Goal: Find specific page/section: Find specific page/section

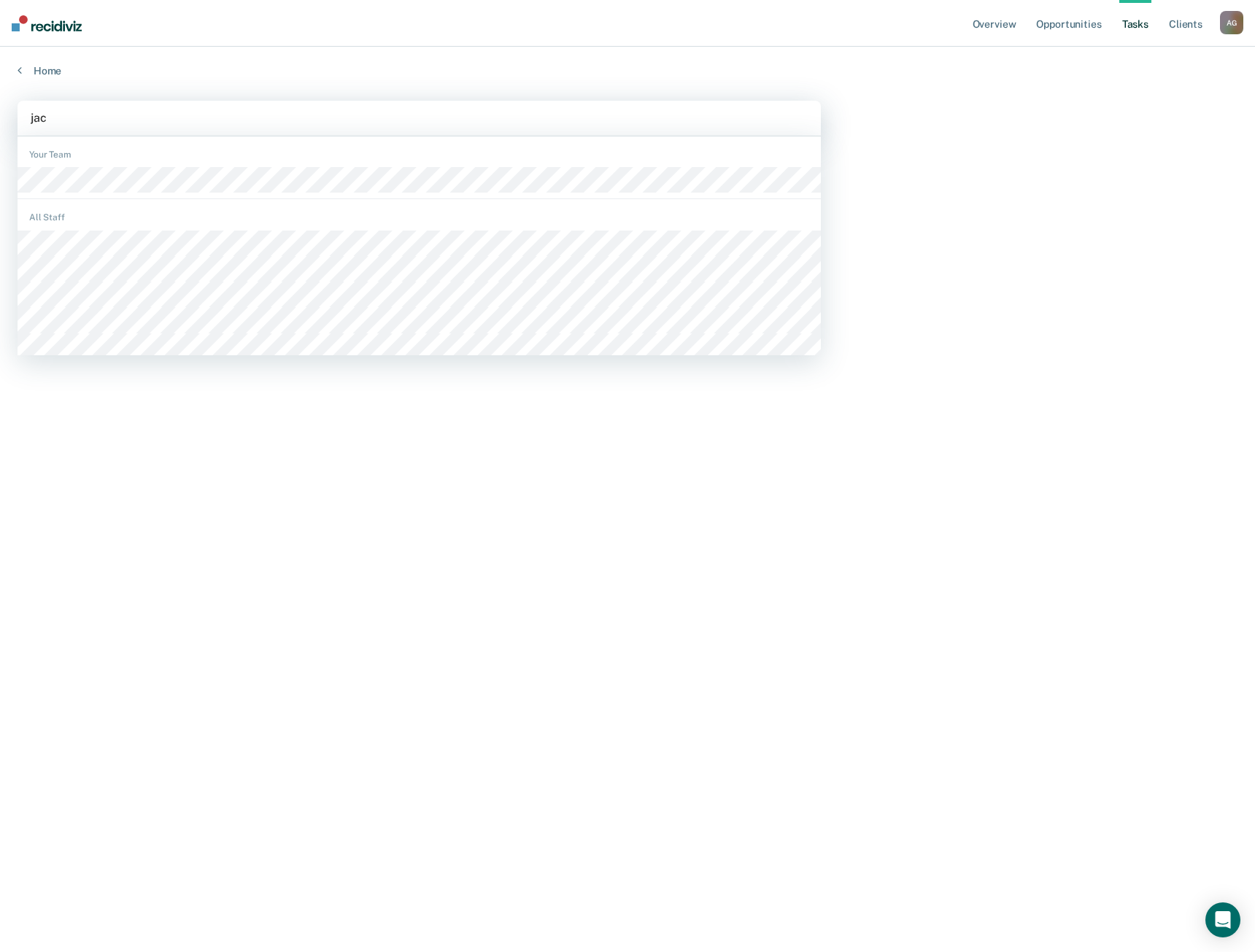
type input "jack"
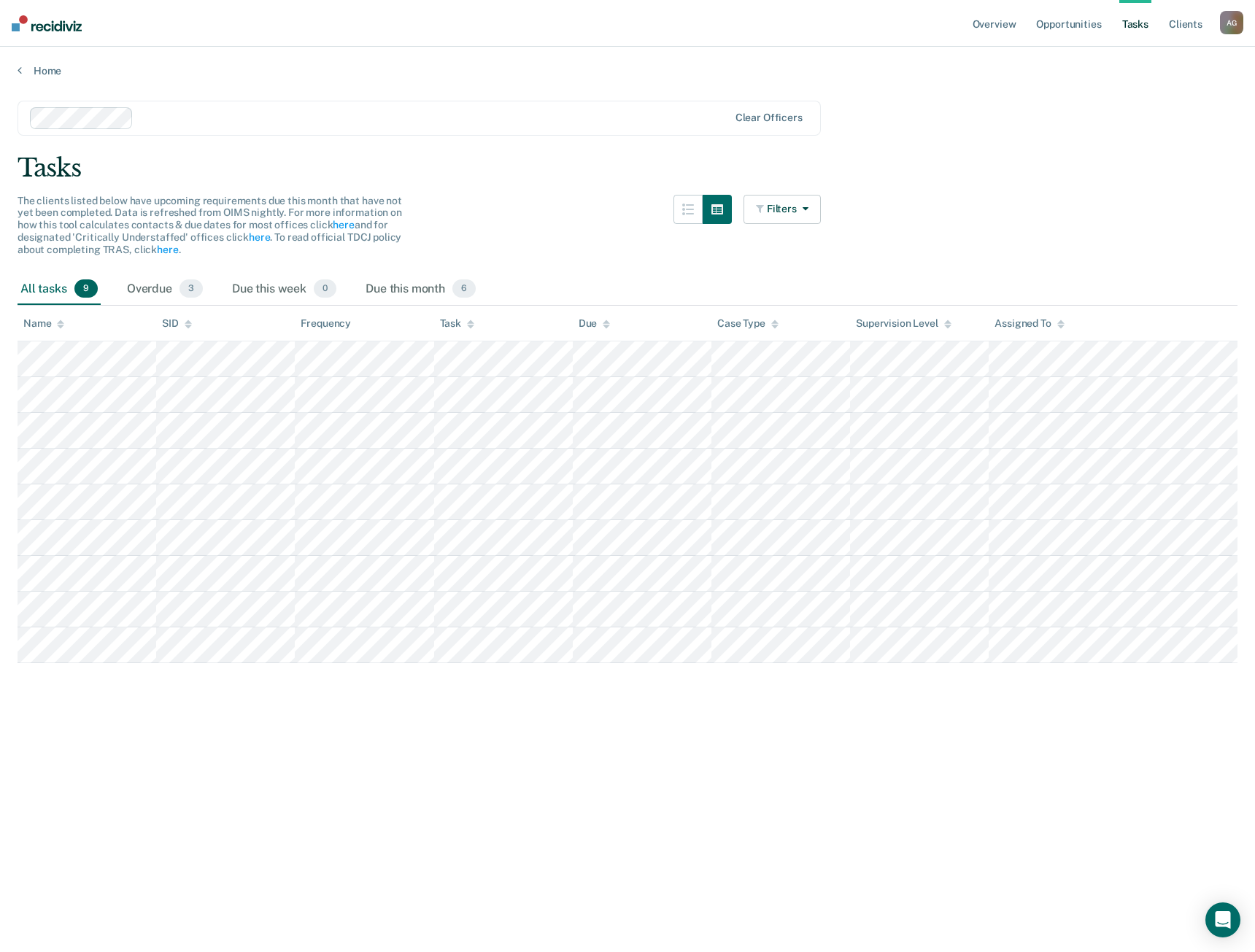
click at [492, 667] on main "Clear officers Tasks The clients listed below have upcoming requirements due th…" at bounding box center [627, 512] width 1255 height 870
click at [163, 293] on div "Overdue 3" at bounding box center [165, 289] width 82 height 32
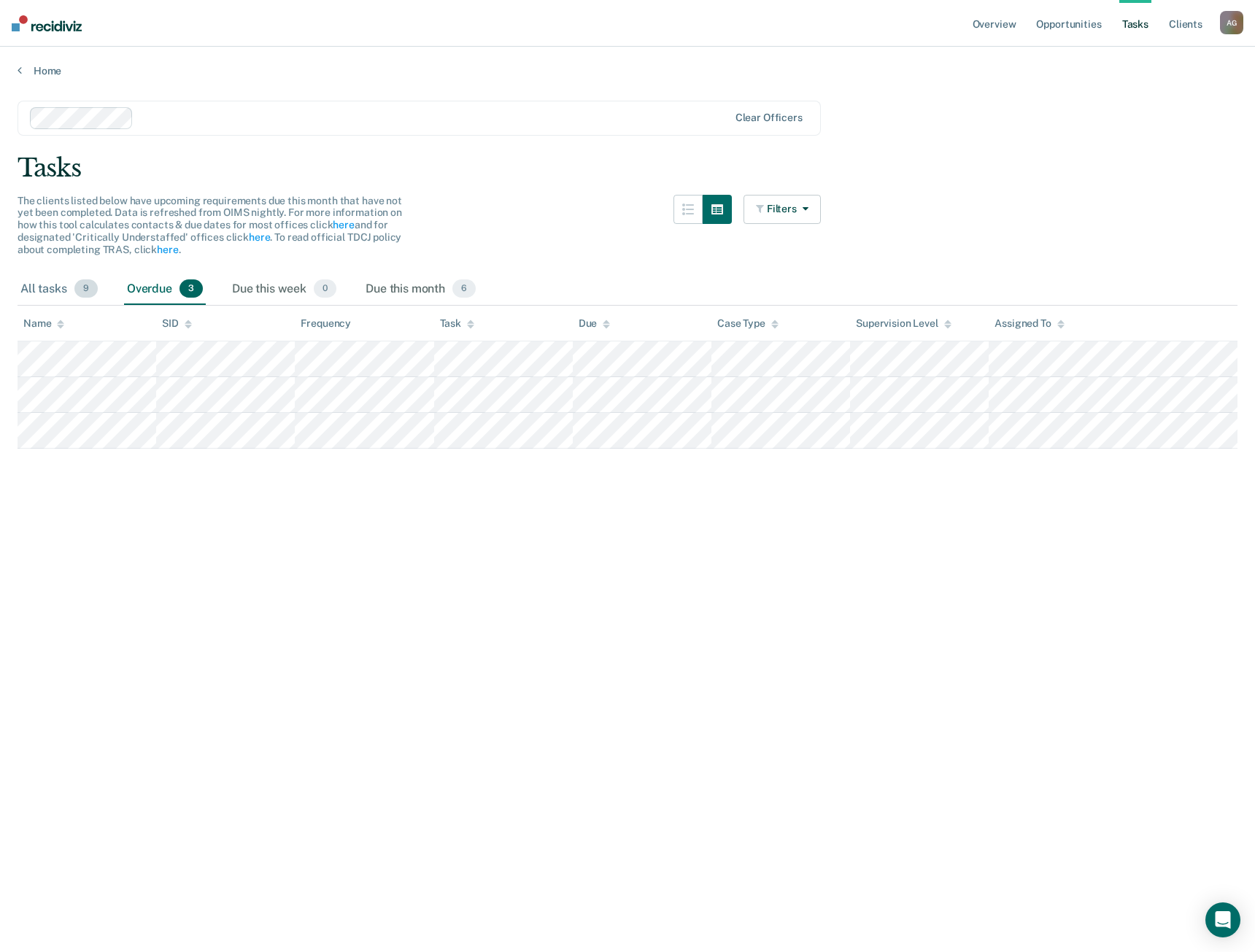
click at [53, 288] on div "All tasks 9" at bounding box center [59, 289] width 83 height 32
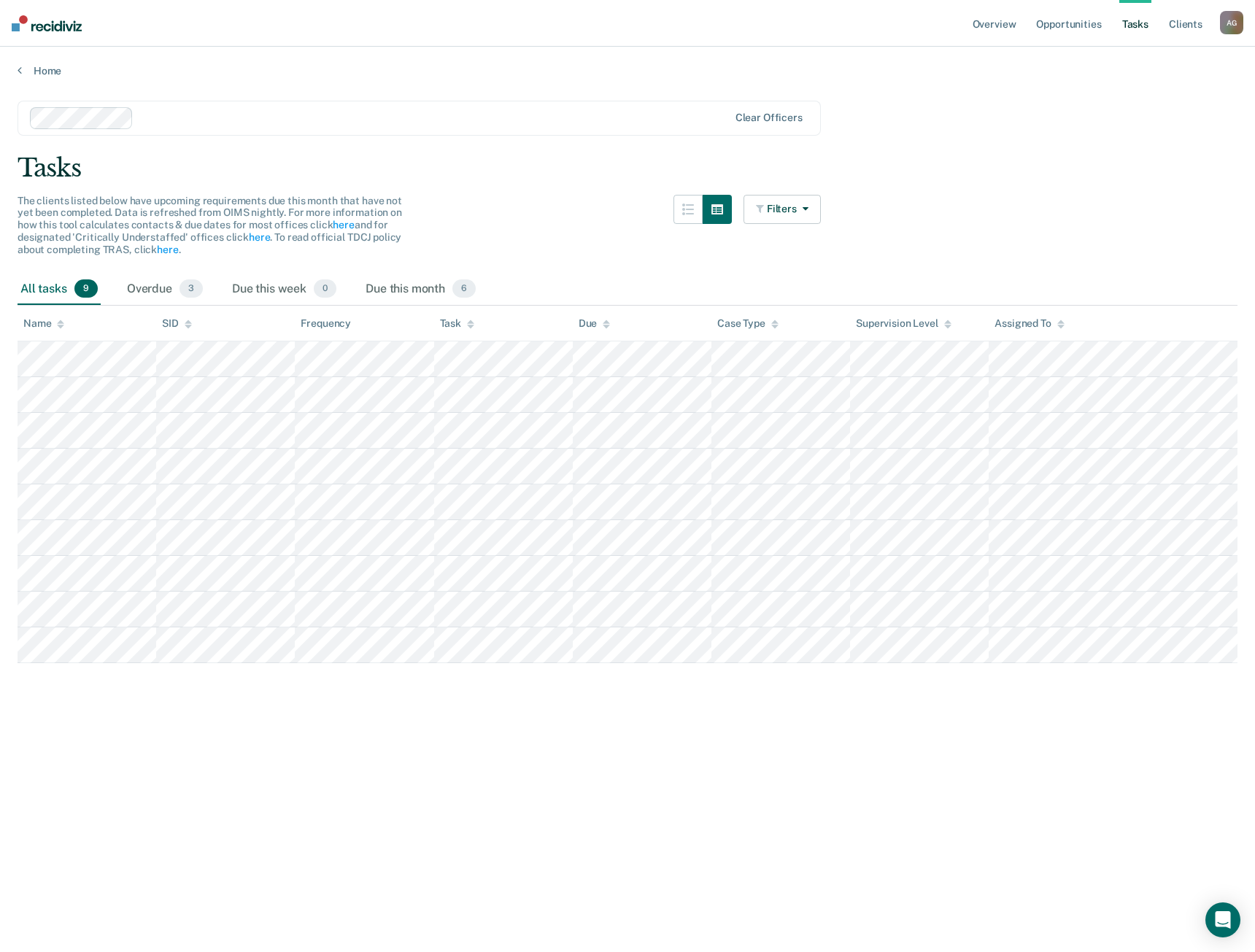
click at [540, 136] on main "Clear officers Tasks The clients listed below have upcoming requirements due th…" at bounding box center [627, 512] width 1255 height 870
click at [1006, 885] on main "Clear officers Tasks The clients listed below have upcoming requirements due th…" at bounding box center [627, 512] width 1255 height 870
click at [158, 285] on div "Overdue 3" at bounding box center [165, 289] width 82 height 32
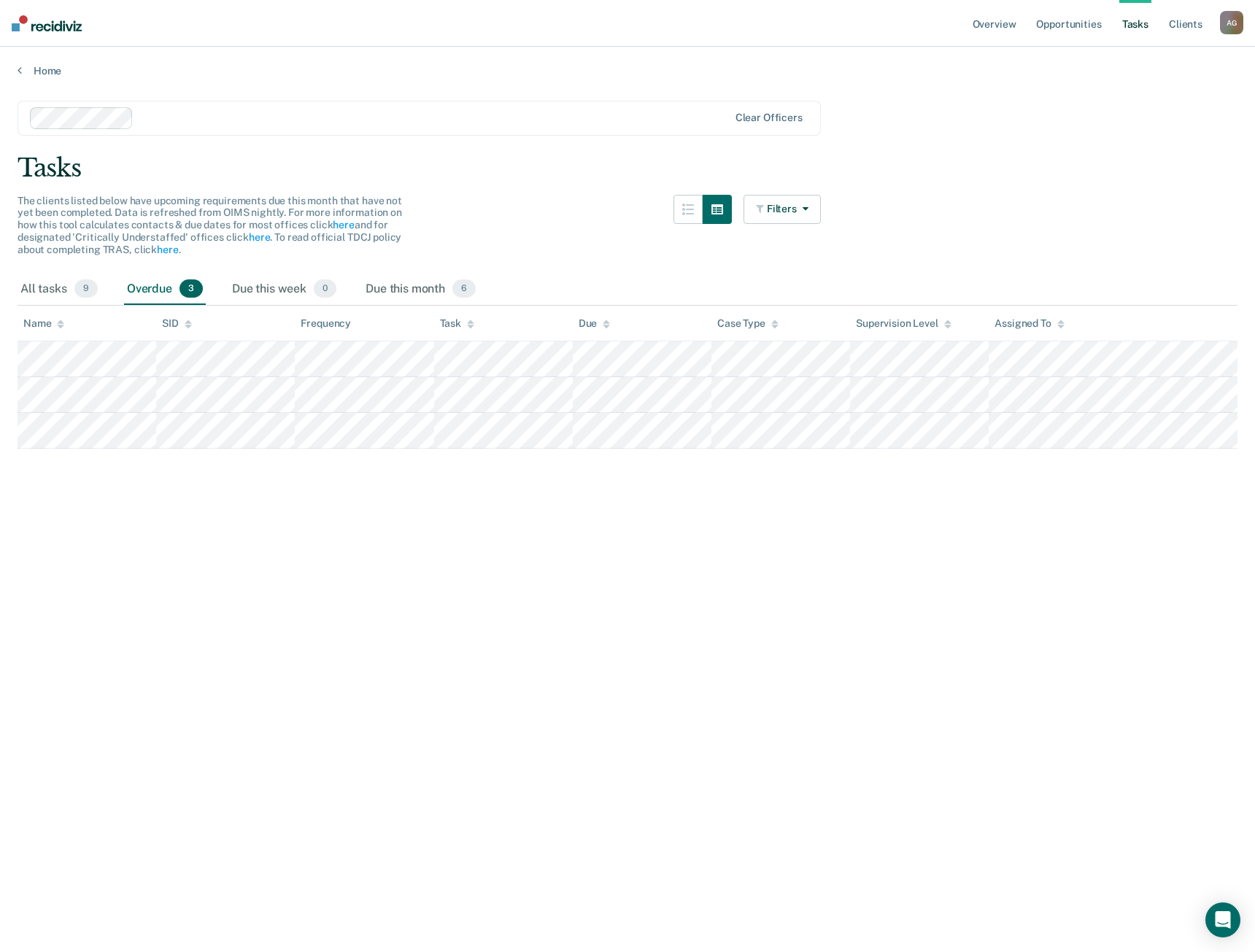
click at [316, 584] on main "Clear officers Tasks The clients listed below have upcoming requirements due th…" at bounding box center [627, 512] width 1255 height 870
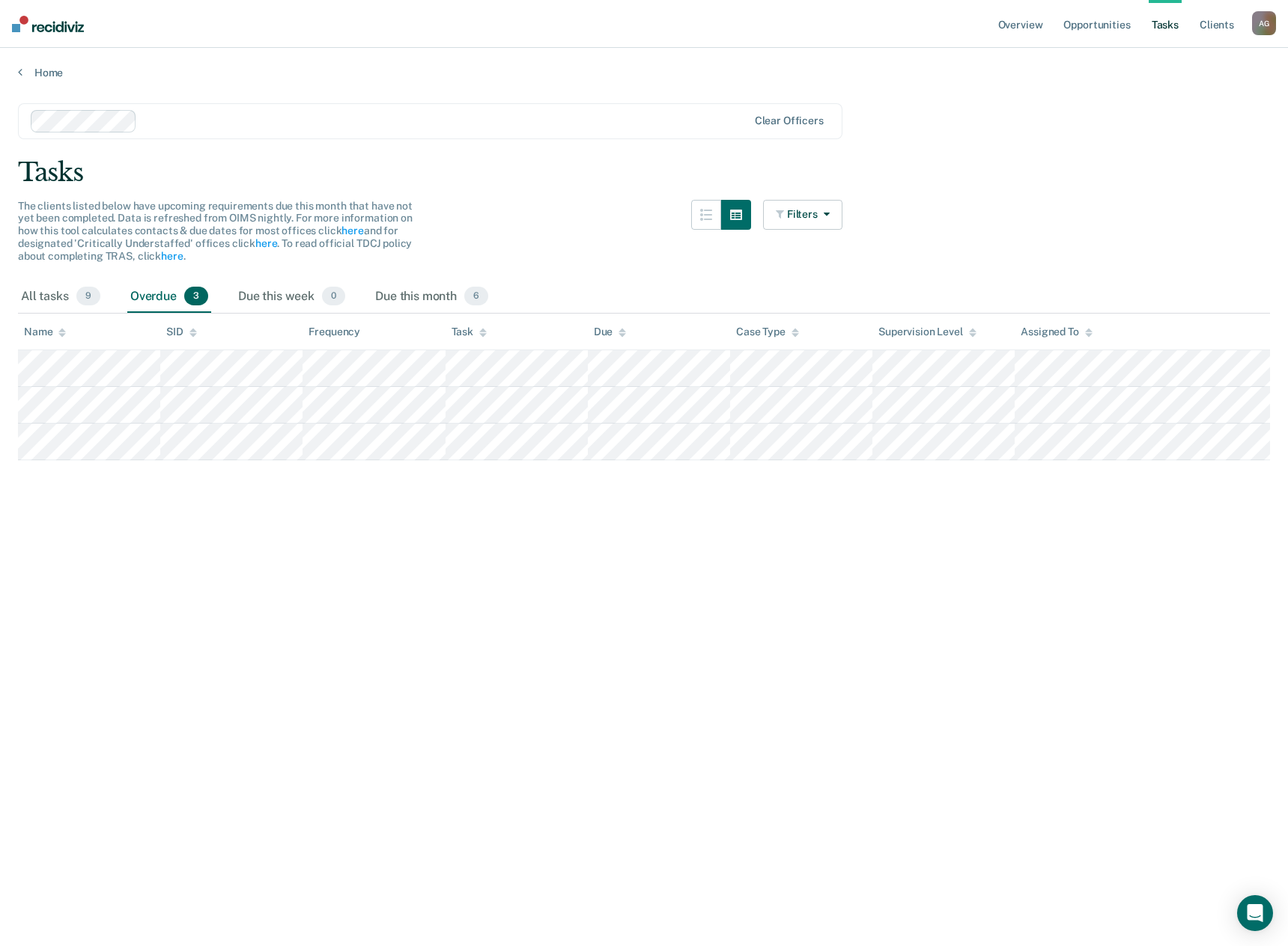
click at [324, 577] on main "Clear officers Tasks The clients listed below have upcoming requirements due th…" at bounding box center [644, 511] width 1288 height 863
click at [439, 290] on div "Due this month 6" at bounding box center [431, 296] width 119 height 33
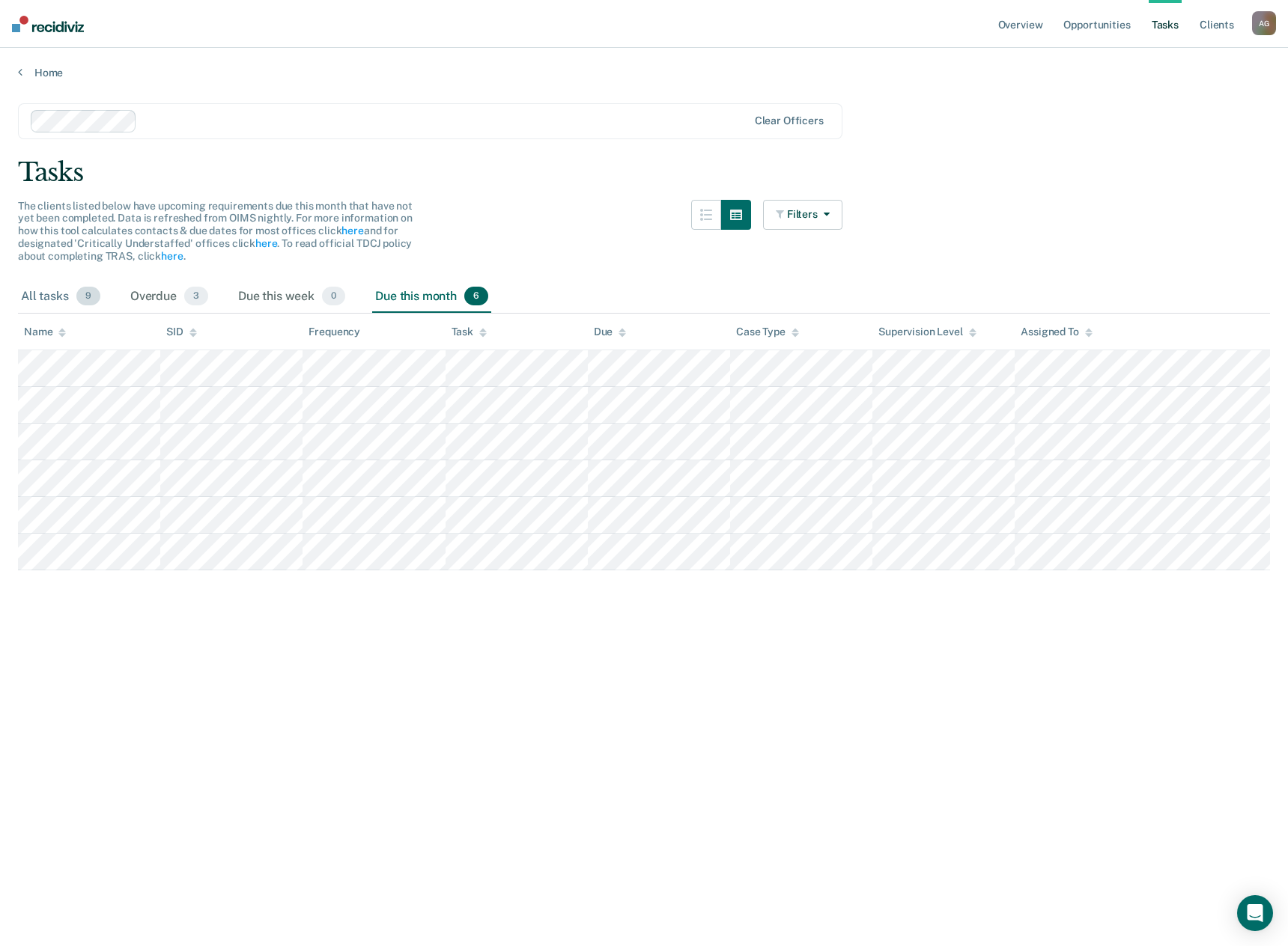
click at [33, 303] on div "All tasks 9" at bounding box center [60, 296] width 85 height 33
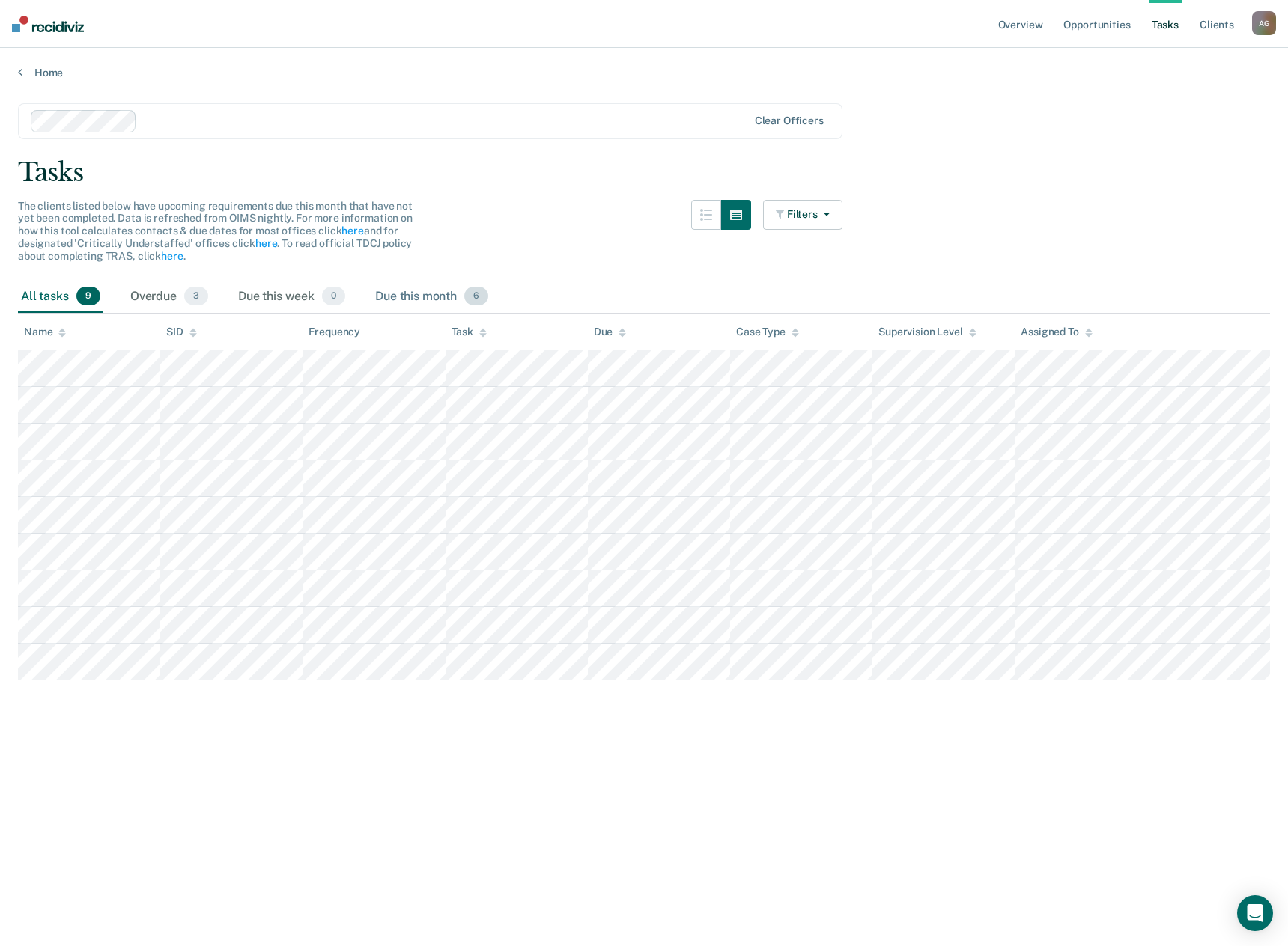
click at [396, 296] on div "Due this month 6" at bounding box center [431, 296] width 119 height 33
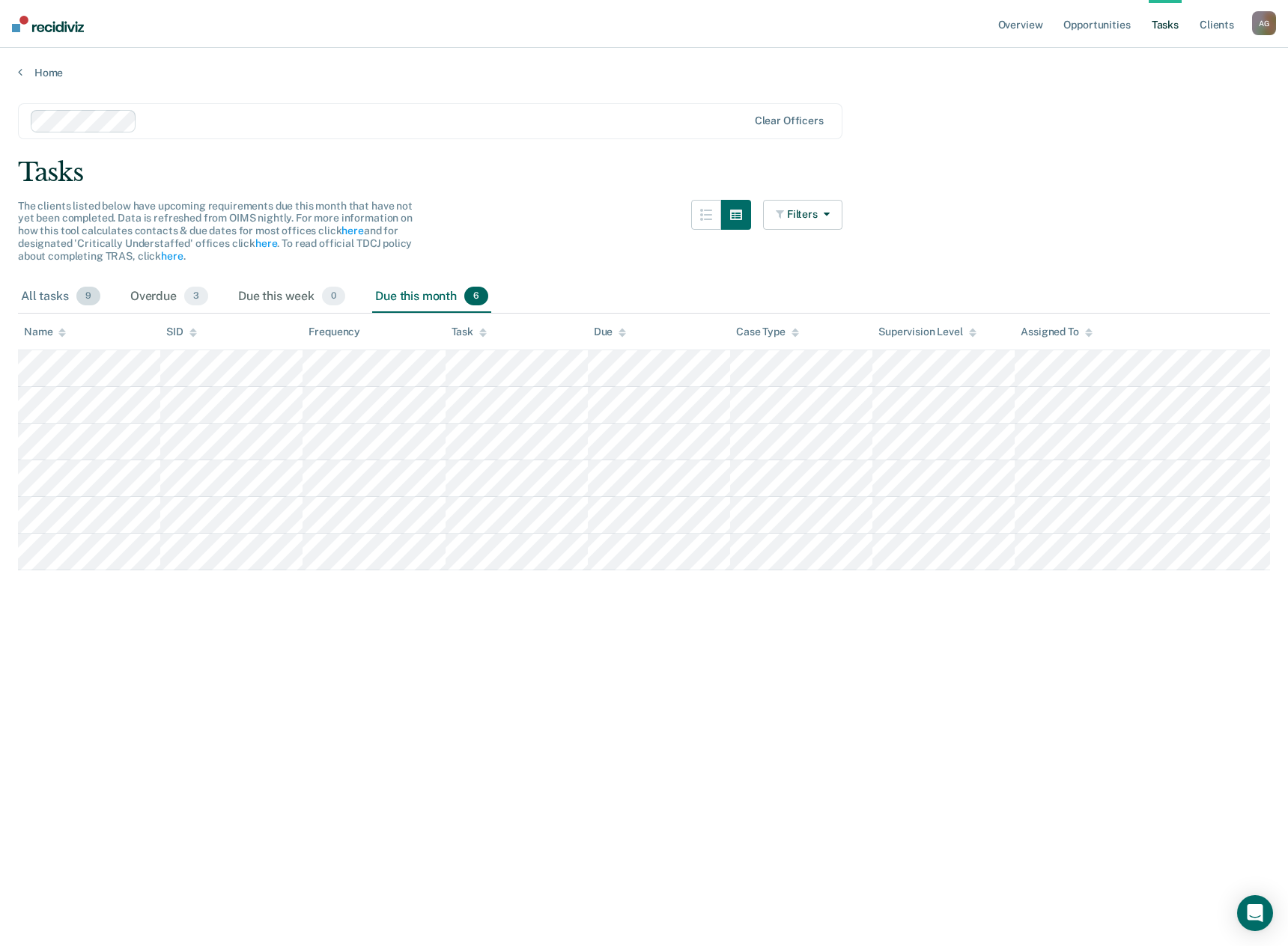
click at [30, 303] on div "All tasks 9" at bounding box center [60, 296] width 85 height 33
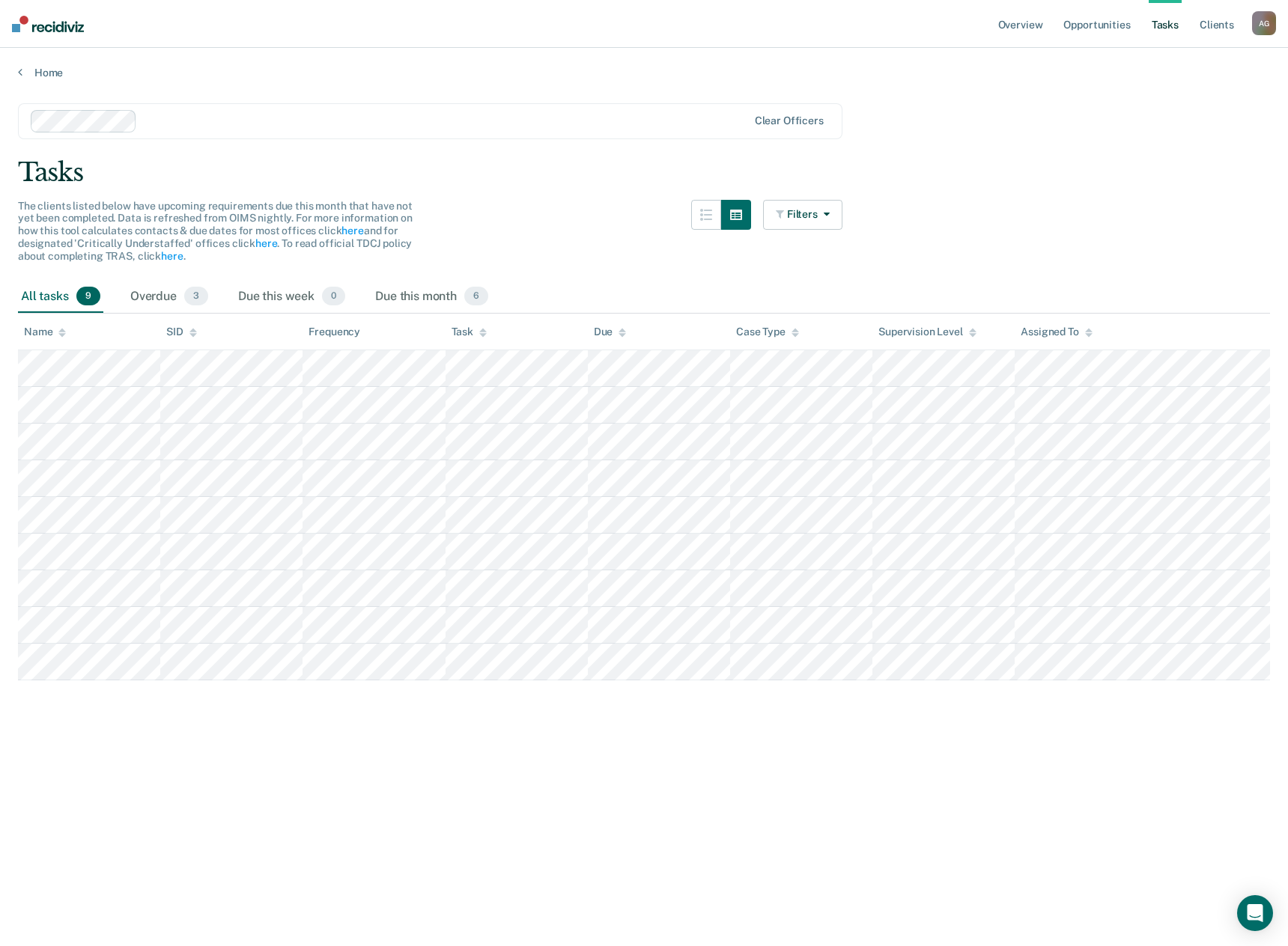
click at [602, 253] on div "The clients listed below have upcoming requirements due this month that have no…" at bounding box center [430, 241] width 824 height 81
drag, startPoint x: 664, startPoint y: 282, endPoint x: 653, endPoint y: 279, distance: 11.4
click at [663, 280] on div "All tasks 9 Overdue 3 Due this week 0 Due this month 6" at bounding box center [644, 296] width 1251 height 33
click at [44, 71] on link "Home" at bounding box center [644, 72] width 1251 height 14
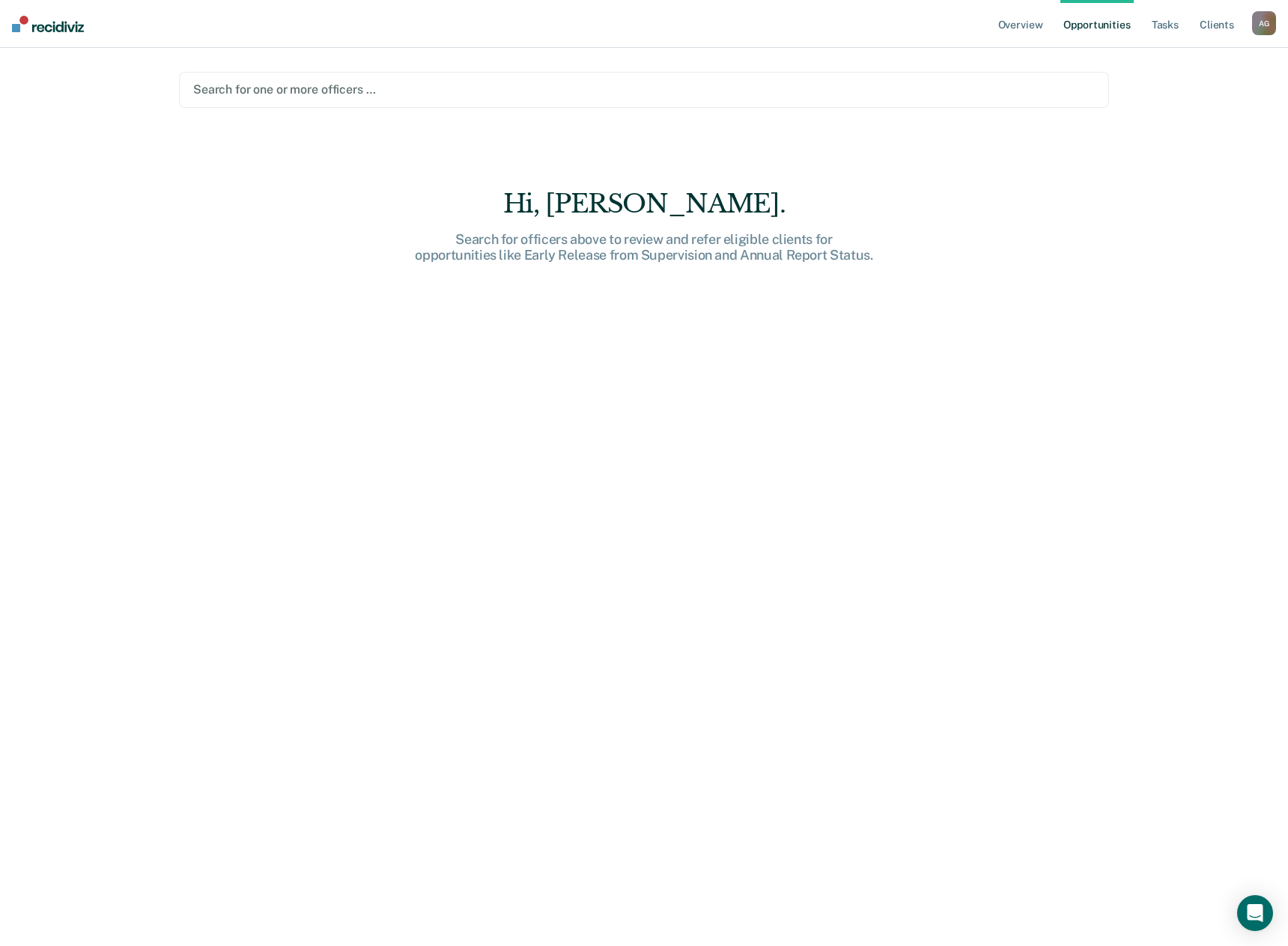
click at [300, 214] on div "Hi, [PERSON_NAME]. Search for officers above to review and refer eligible clien…" at bounding box center [644, 577] width 930 height 778
